Goal: Information Seeking & Learning: Learn about a topic

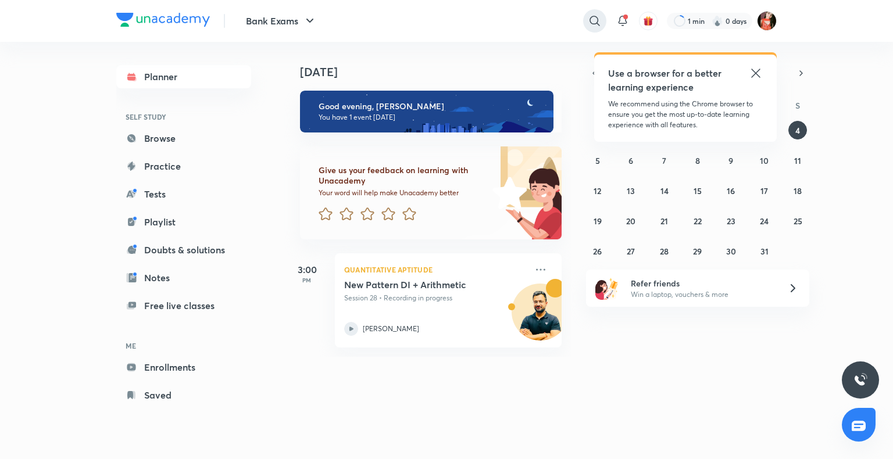
drag, startPoint x: 0, startPoint y: 0, endPoint x: 597, endPoint y: 19, distance: 597.3
click at [597, 19] on icon at bounding box center [594, 21] width 10 height 10
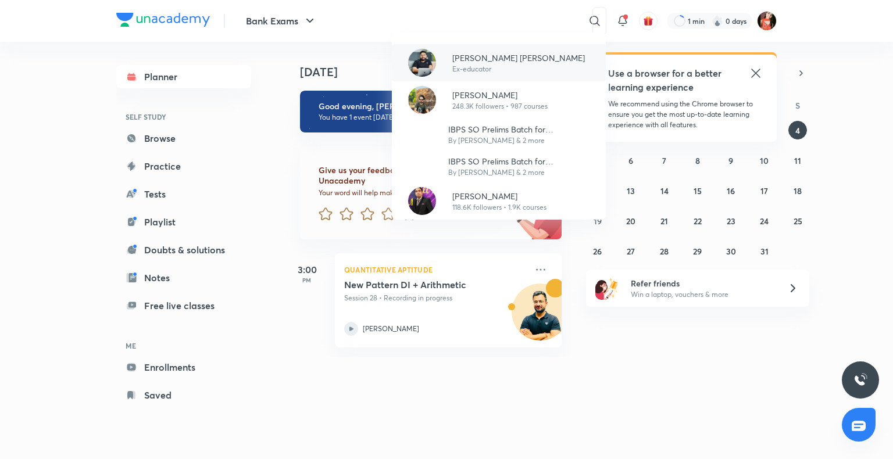
click at [495, 66] on p "Ex-educator" at bounding box center [518, 69] width 133 height 10
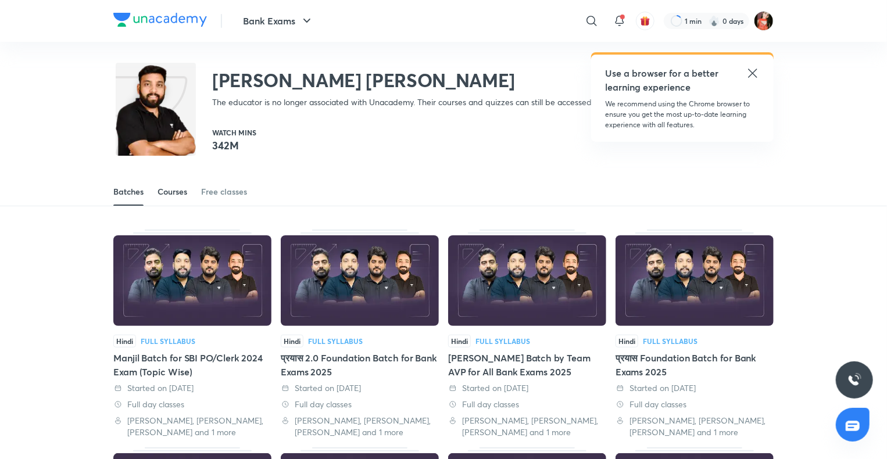
click at [183, 193] on div "Courses" at bounding box center [173, 192] width 30 height 12
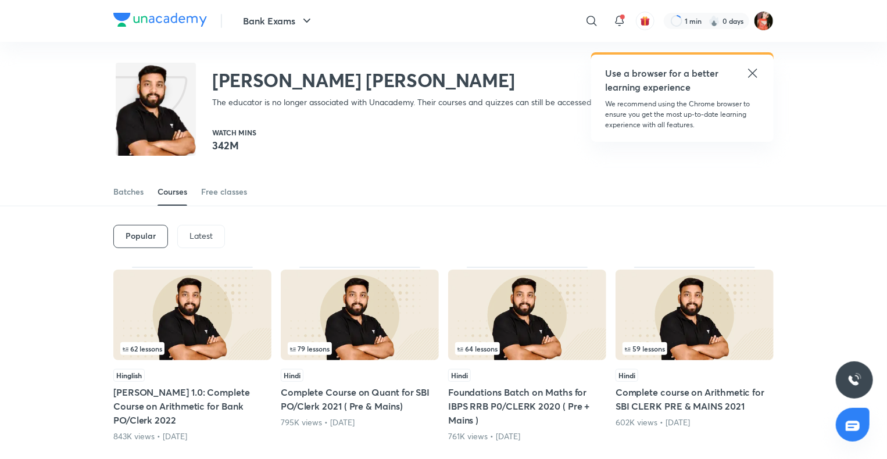
click at [191, 233] on p "Latest" at bounding box center [200, 235] width 23 height 9
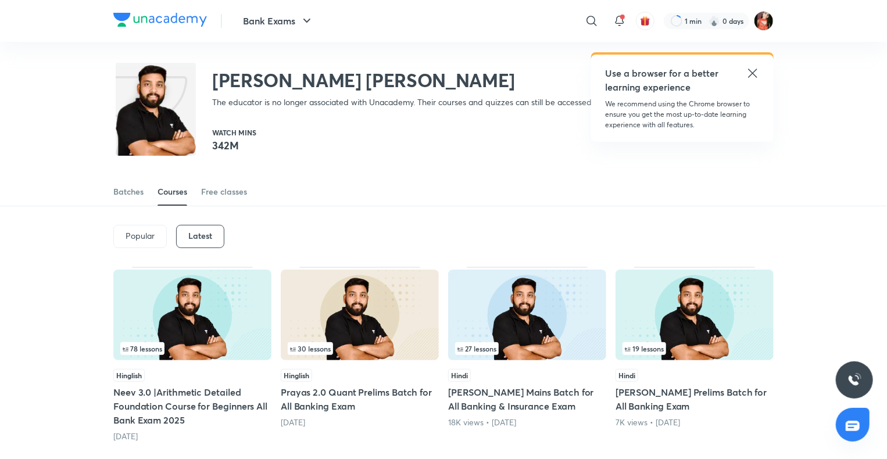
click at [176, 336] on img at bounding box center [192, 315] width 158 height 91
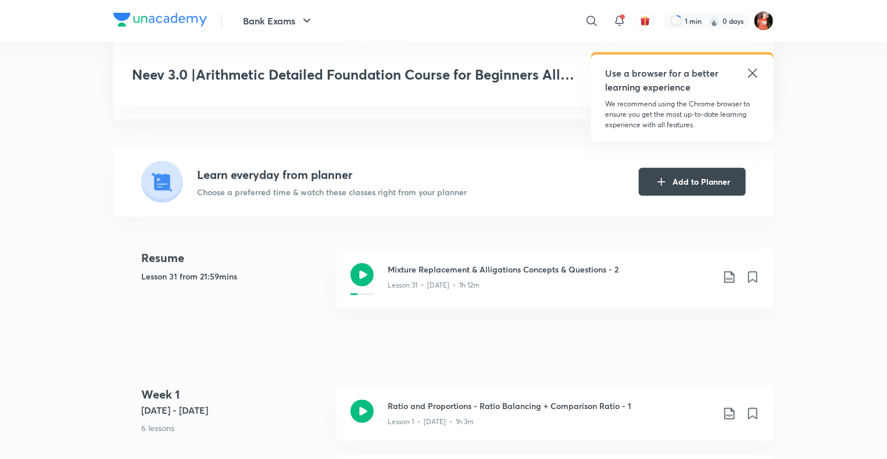
scroll to position [256, 0]
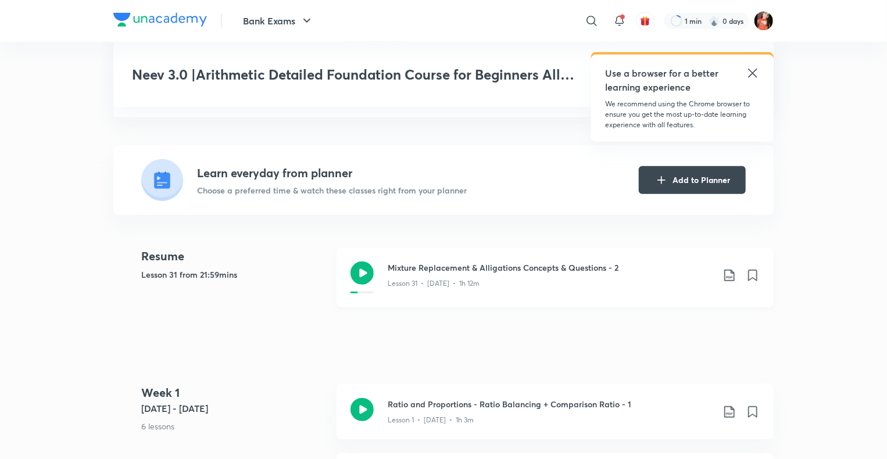
click at [357, 268] on icon at bounding box center [362, 273] width 23 height 23
